Goal: Information Seeking & Learning: Learn about a topic

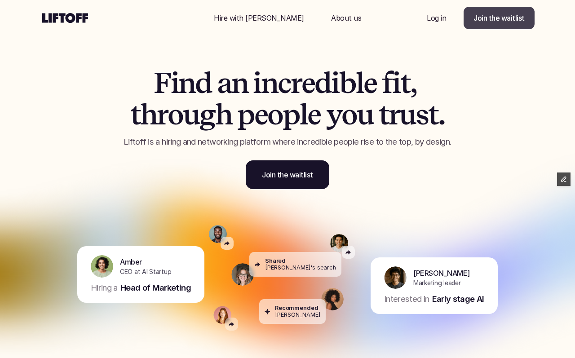
click at [485, 19] on p "Join the waitlist" at bounding box center [499, 18] width 51 height 11
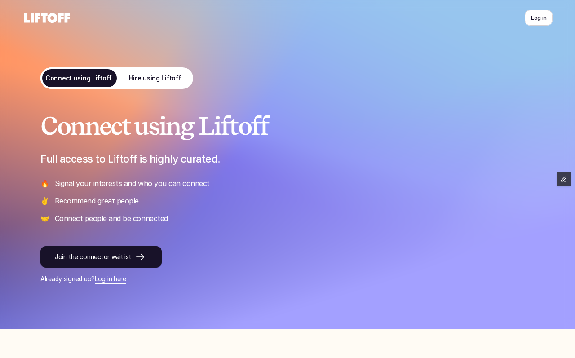
click at [150, 79] on p "Hire using Liftoff" at bounding box center [155, 78] width 53 height 9
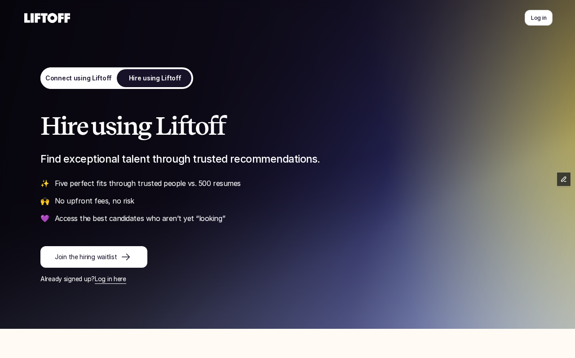
click at [87, 79] on p "Connect using Liftoff" at bounding box center [78, 78] width 66 height 9
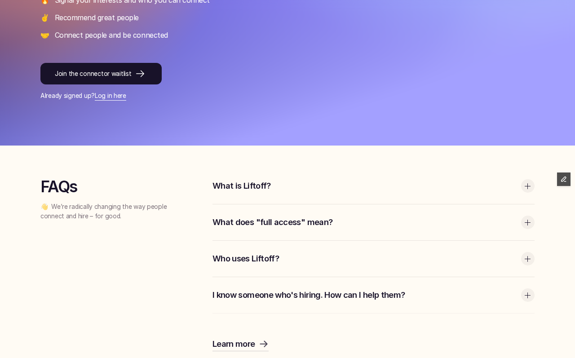
scroll to position [199, 0]
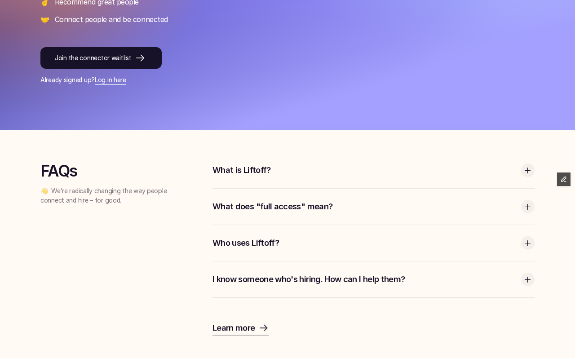
click at [280, 240] on p "Who uses Liftoff?" at bounding box center [365, 243] width 304 height 12
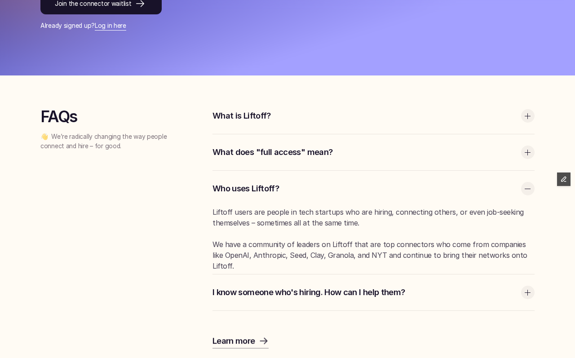
scroll to position [252, 0]
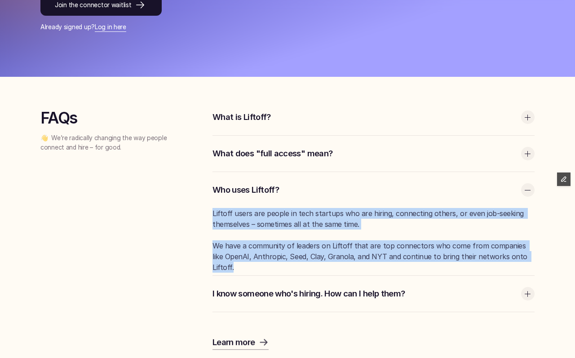
drag, startPoint x: 213, startPoint y: 213, endPoint x: 570, endPoint y: 260, distance: 360.2
click at [570, 260] on div "FAQs 👋 We’re radically changing the way people connect and hire – for good. Wha…" at bounding box center [287, 225] width 575 height 296
copy div "Liftoff users are people in tech startups who are hiring, connecting others, or…"
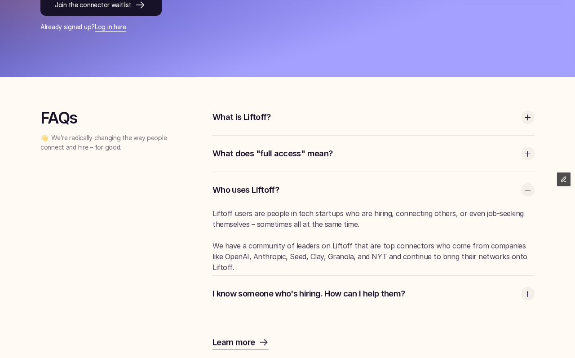
click at [349, 124] on div "What is Liftoff?" at bounding box center [374, 117] width 322 height 36
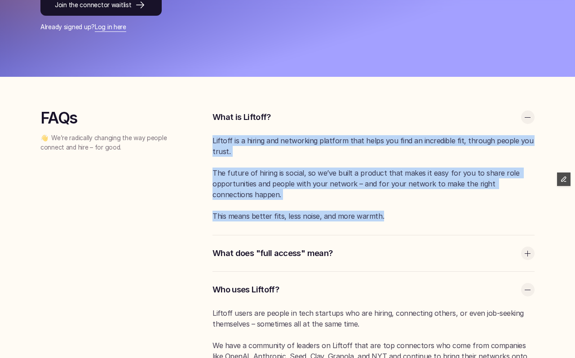
drag, startPoint x: 213, startPoint y: 139, endPoint x: 444, endPoint y: 214, distance: 243.5
click at [444, 214] on div "Liftoff is a hiring and networking platform that helps you find an incredible f…" at bounding box center [374, 178] width 322 height 86
copy div "Liftoff is a hiring and networking platform that helps you find an incredible f…"
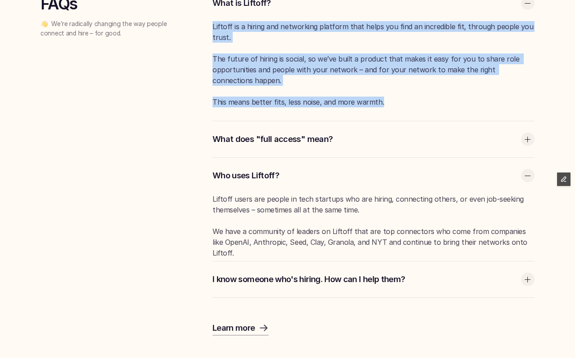
scroll to position [0, 0]
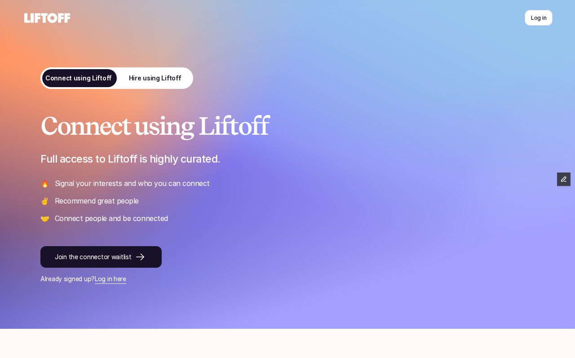
click at [140, 76] on p "Hire using Liftoff" at bounding box center [155, 78] width 53 height 9
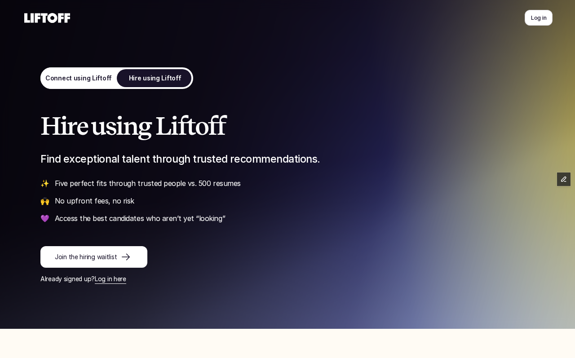
click at [50, 16] on use at bounding box center [47, 18] width 46 height 10
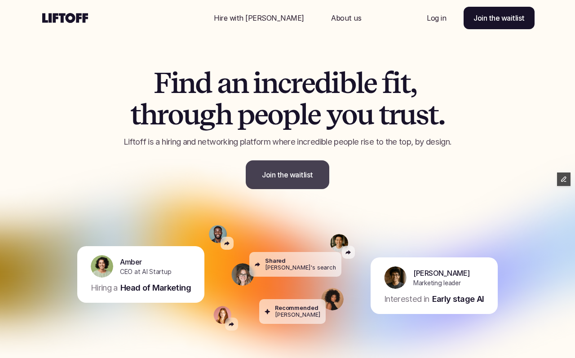
click at [298, 182] on link "Join the waitlist" at bounding box center [288, 174] width 84 height 29
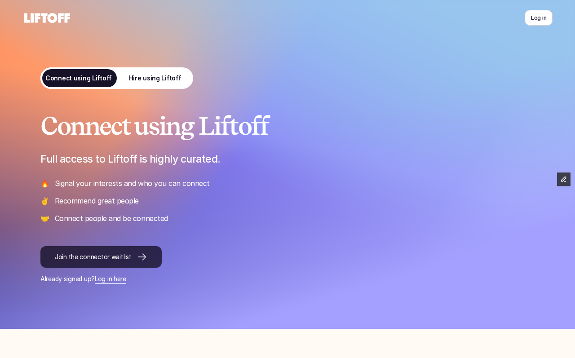
click at [123, 259] on p "Join the connector waitlist" at bounding box center [93, 257] width 76 height 9
click at [160, 81] on p "Hire using Liftoff" at bounding box center [155, 78] width 53 height 9
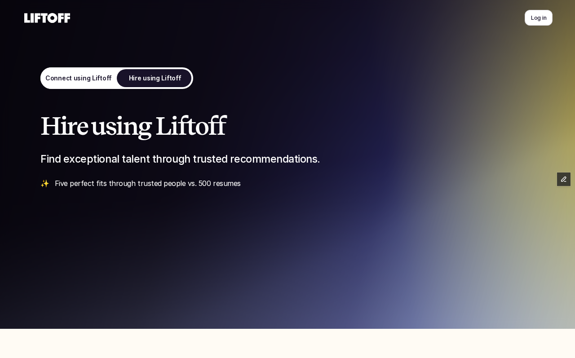
click at [112, 261] on p "Join the hiring waitlist" at bounding box center [86, 257] width 62 height 9
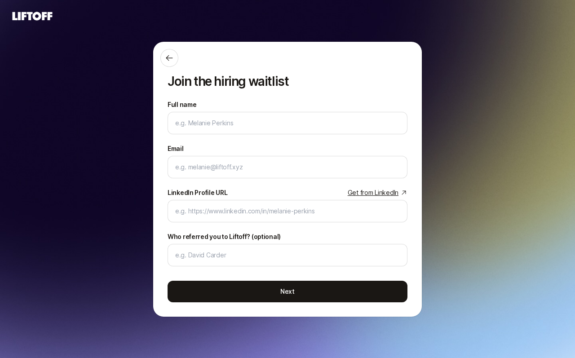
click at [40, 21] on icon at bounding box center [32, 16] width 43 height 13
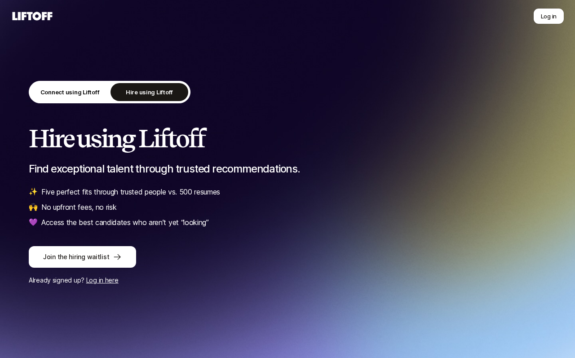
click at [40, 21] on icon at bounding box center [32, 16] width 43 height 13
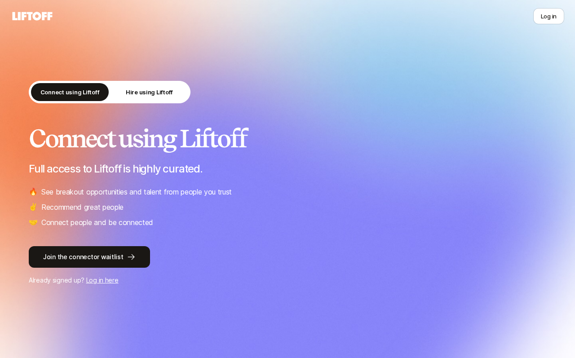
click at [29, 16] on icon at bounding box center [33, 16] width 40 height 9
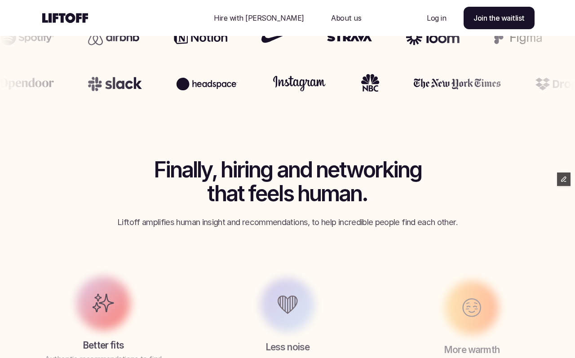
scroll to position [511, 0]
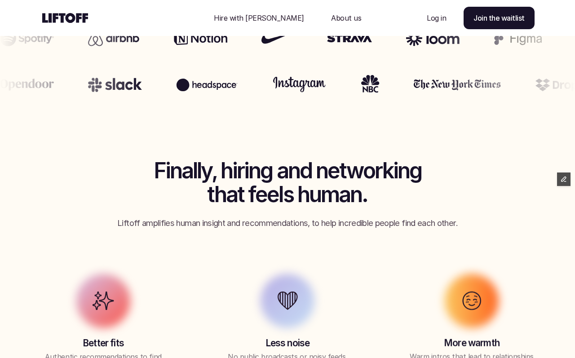
click at [264, 15] on p "Hire with [PERSON_NAME]" at bounding box center [259, 18] width 90 height 11
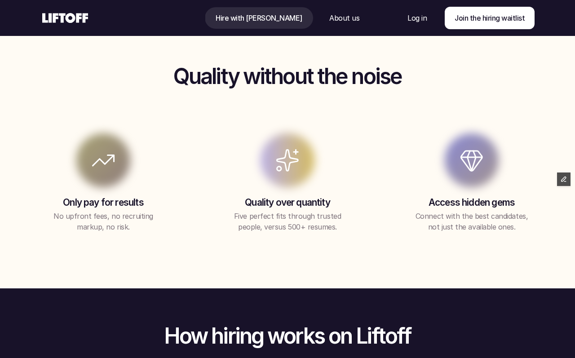
scroll to position [744, 0]
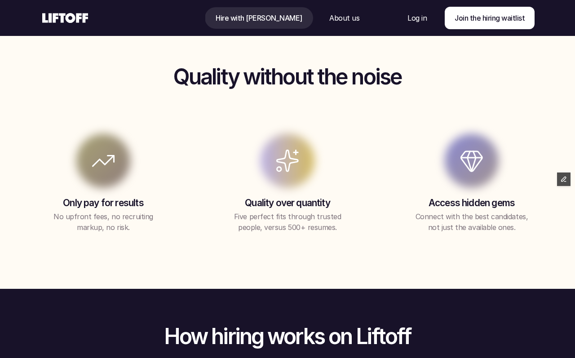
drag, startPoint x: 131, startPoint y: 228, endPoint x: 63, endPoint y: 203, distance: 71.9
click at [63, 203] on div "Only pay for results No upfront fees, no recruiting markup, no risk." at bounding box center [103, 215] width 162 height 36
copy div "Only pay for results No upfront fees, no recruiting markup, no risk."
click at [306, 219] on p "Five perfect fits through trusted people, versus 500+ resumes." at bounding box center [287, 222] width 112 height 22
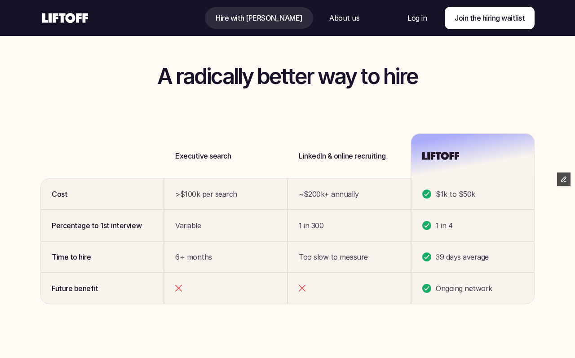
scroll to position [2141, 0]
